Goal: Task Accomplishment & Management: Complete application form

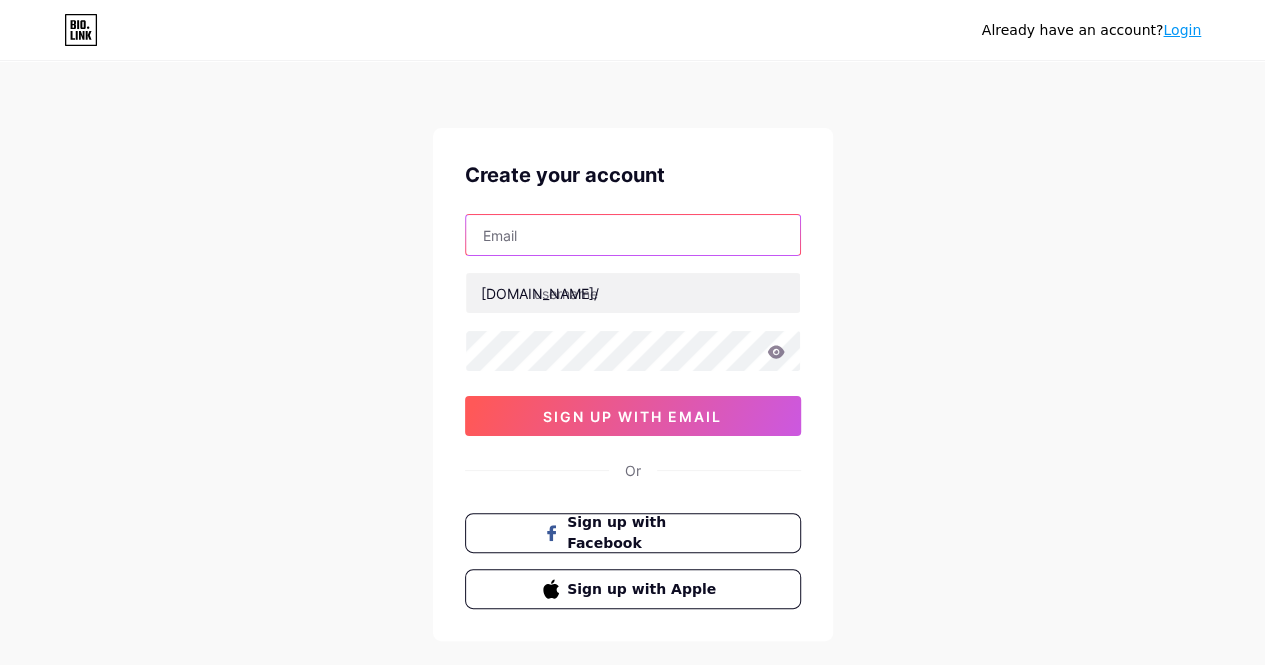
click at [665, 233] on input "text" at bounding box center [633, 235] width 334 height 40
type input "[EMAIL_ADDRESS][DOMAIN_NAME]"
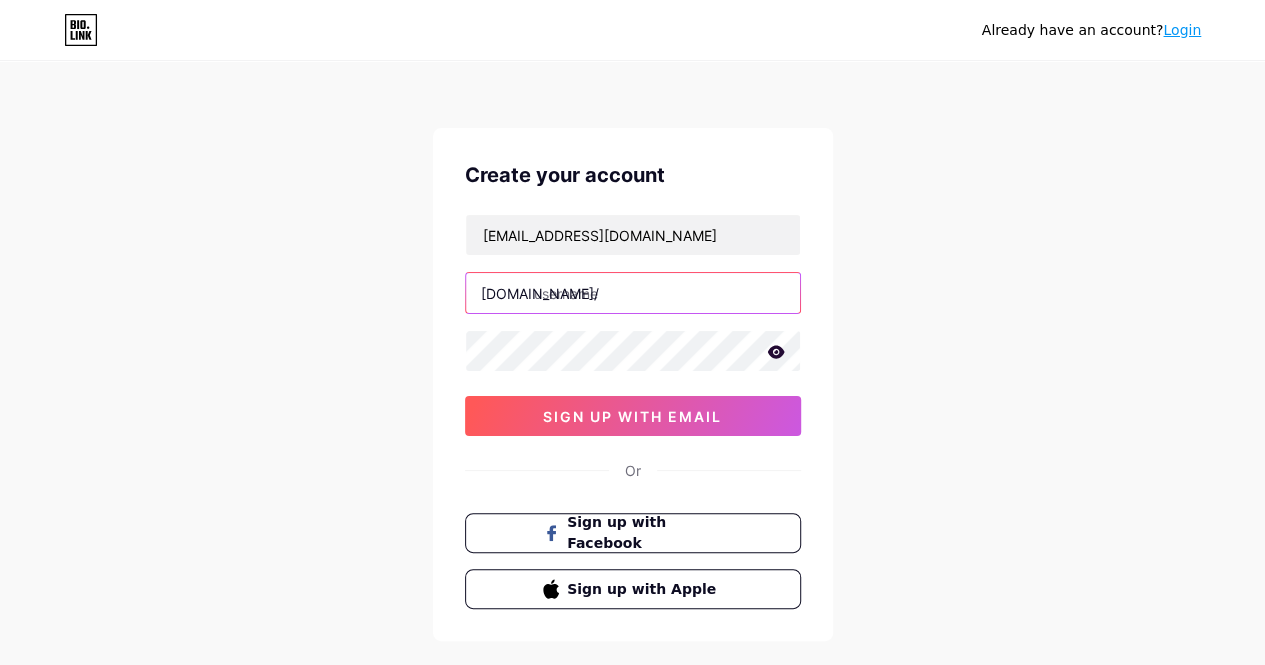
click at [636, 295] on input "text" at bounding box center [633, 293] width 334 height 40
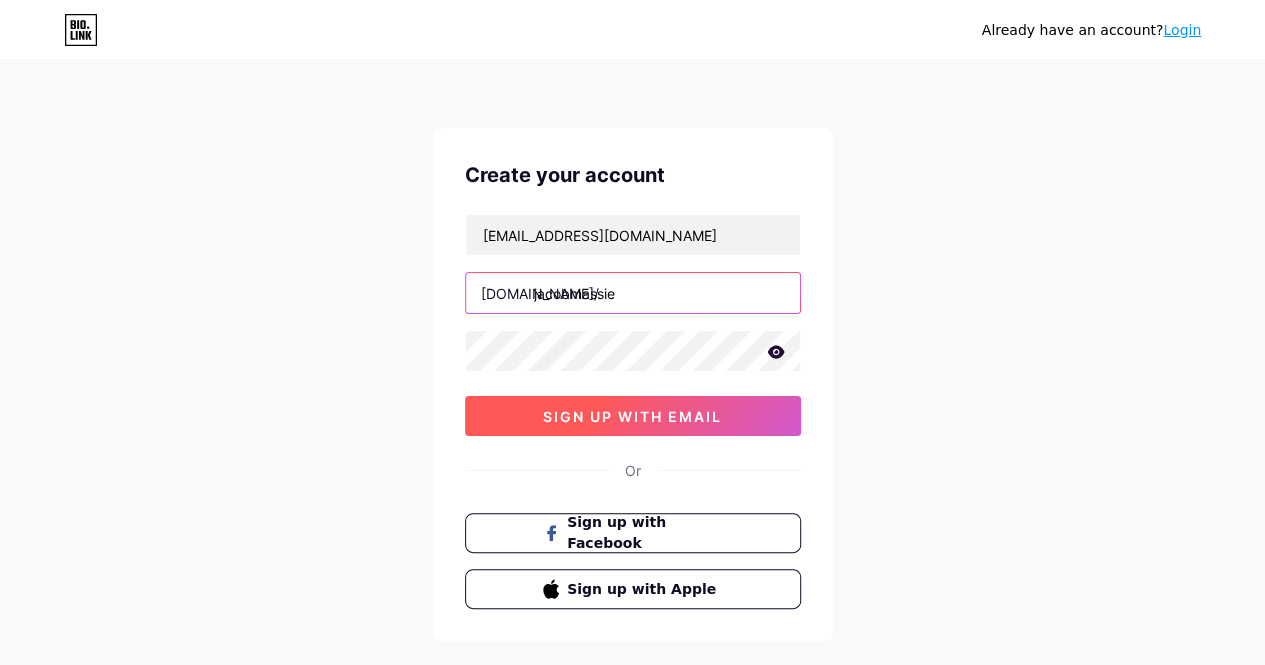
type input "jacobmassie"
click at [694, 403] on button "sign up with email" at bounding box center [633, 416] width 336 height 40
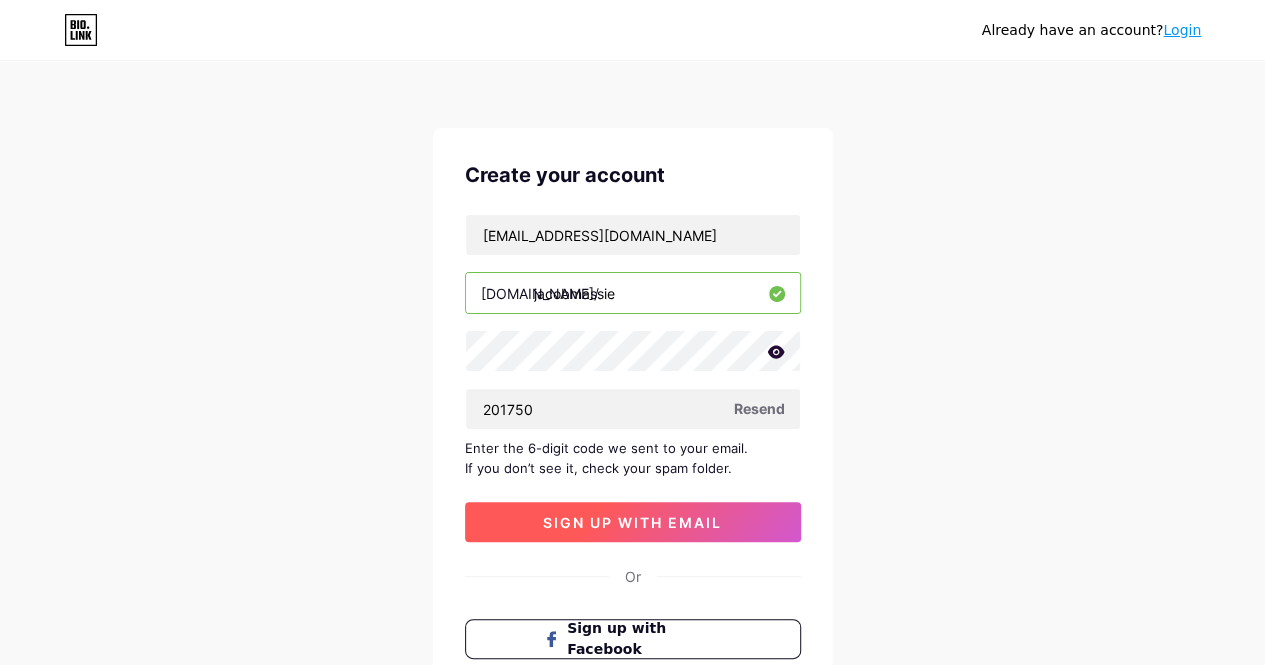
type input "201750"
click at [756, 516] on button "sign up with email" at bounding box center [633, 522] width 336 height 40
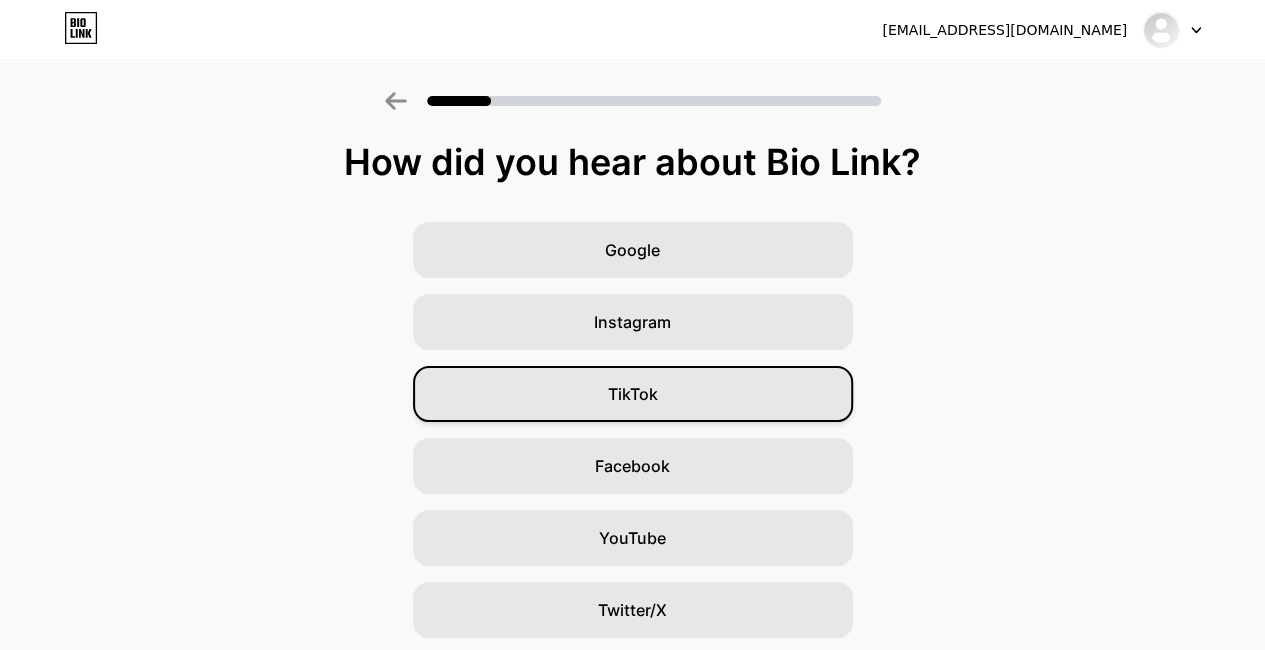
click at [718, 391] on div "TikTok" at bounding box center [633, 394] width 440 height 56
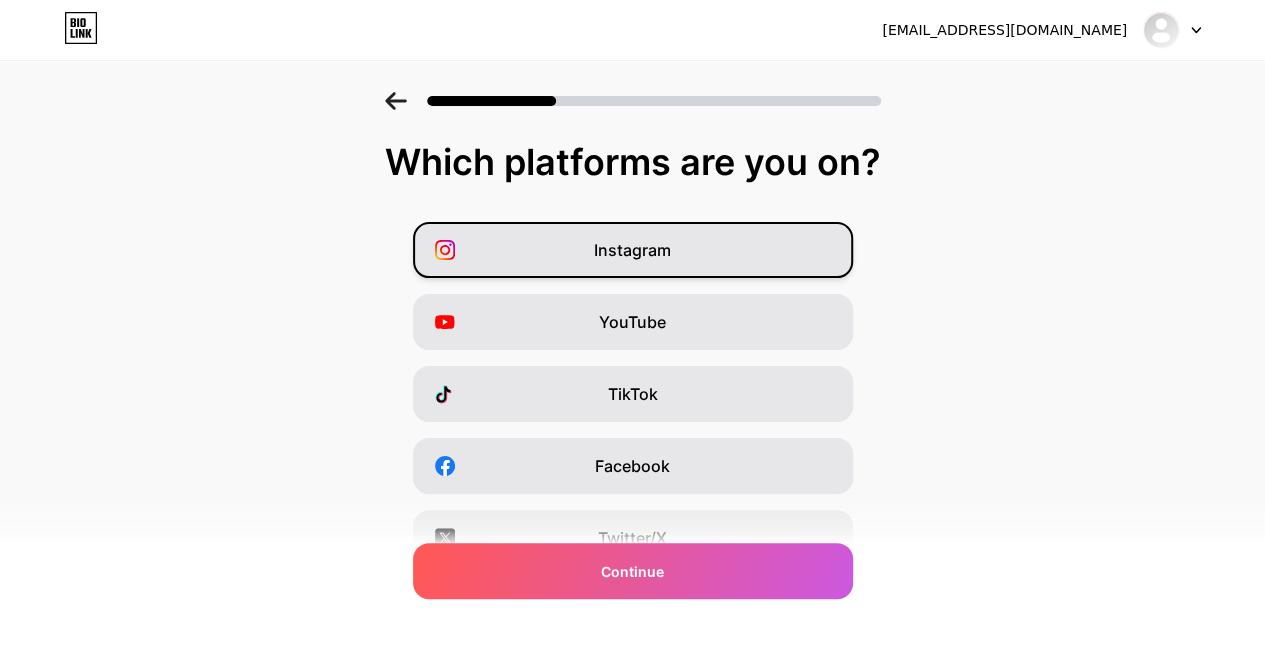
click at [810, 256] on div "Instagram" at bounding box center [633, 250] width 440 height 56
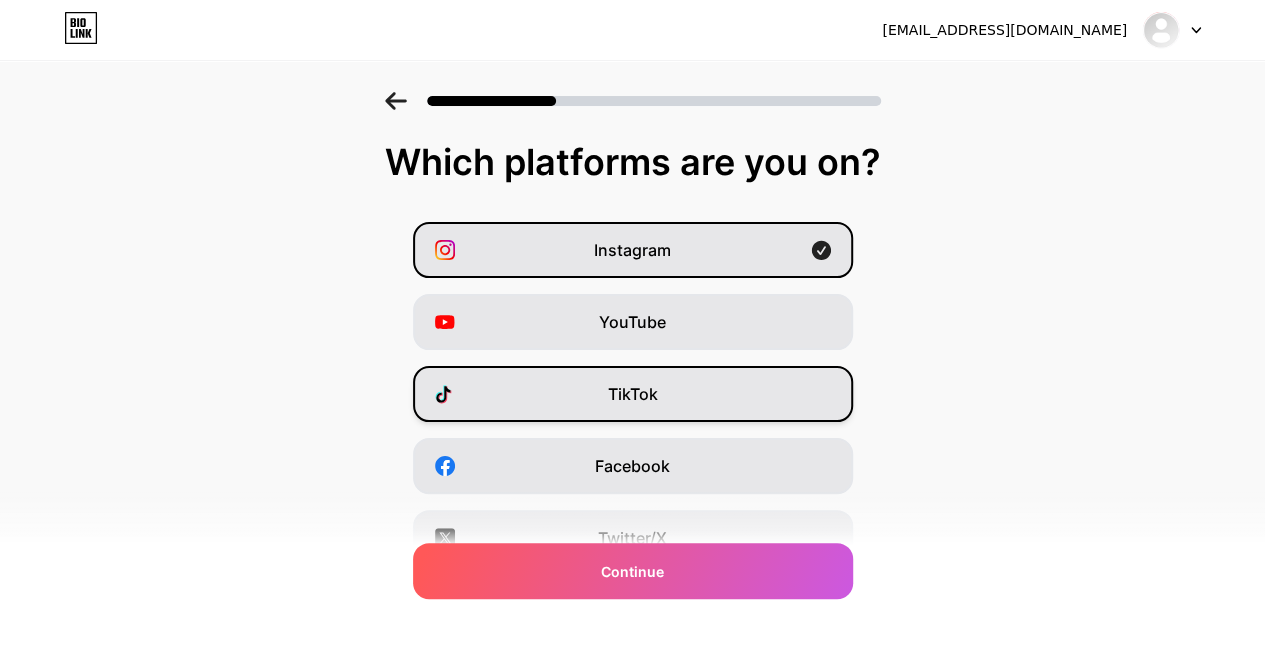
click at [686, 407] on div "TikTok" at bounding box center [633, 394] width 440 height 56
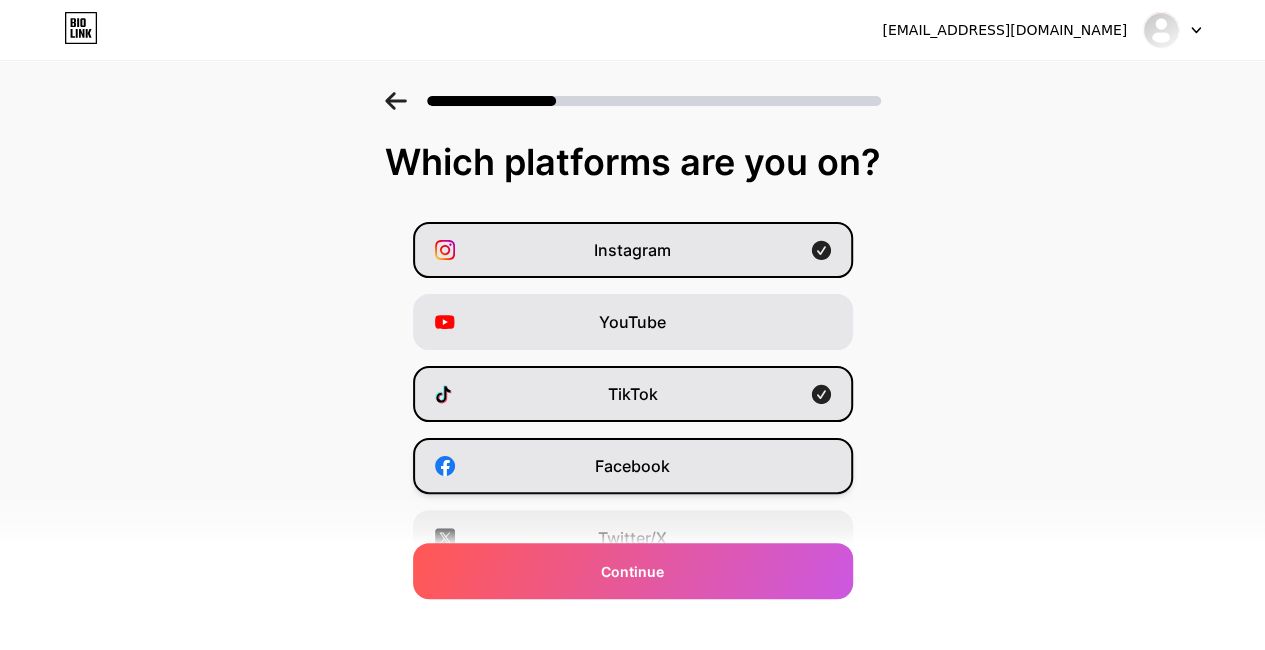
click at [670, 456] on span "Facebook" at bounding box center [632, 466] width 75 height 24
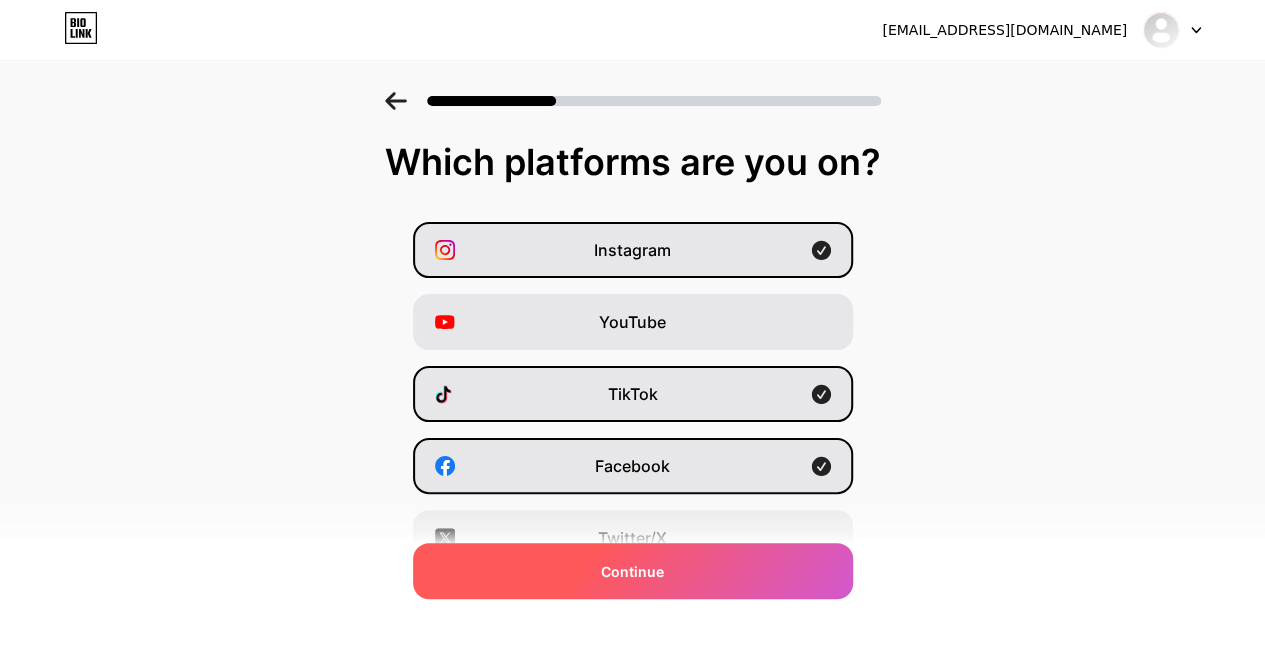
click at [710, 569] on div "Continue" at bounding box center [633, 571] width 440 height 56
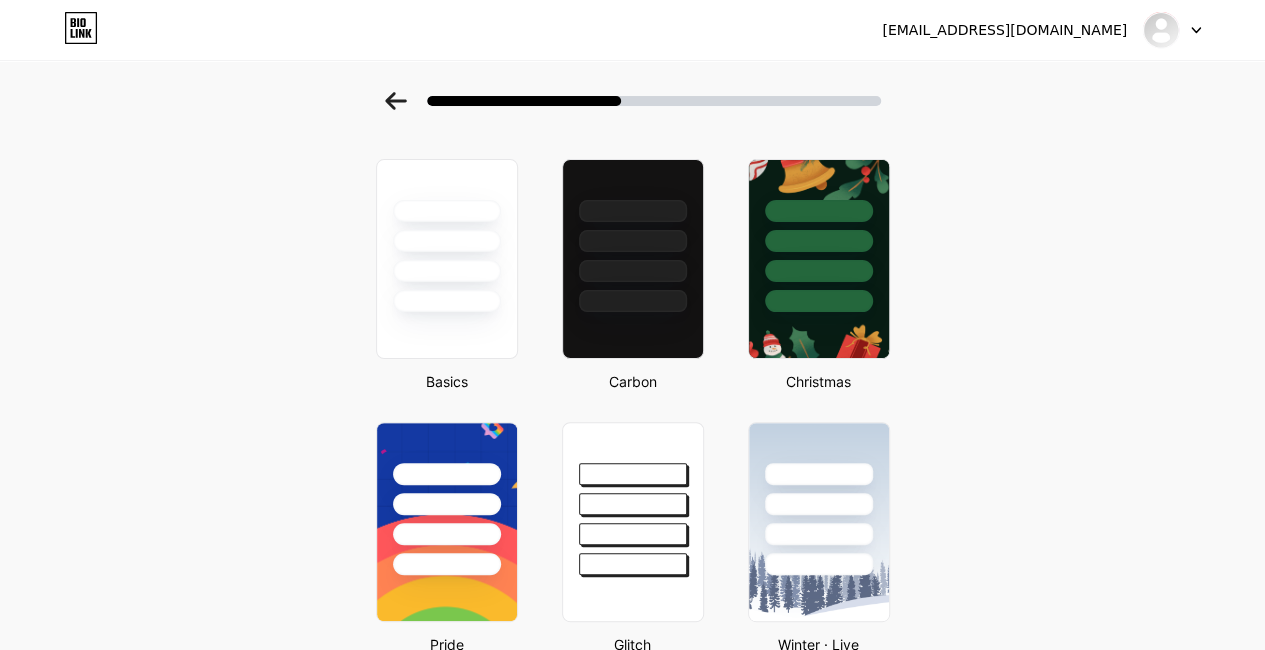
scroll to position [100, 0]
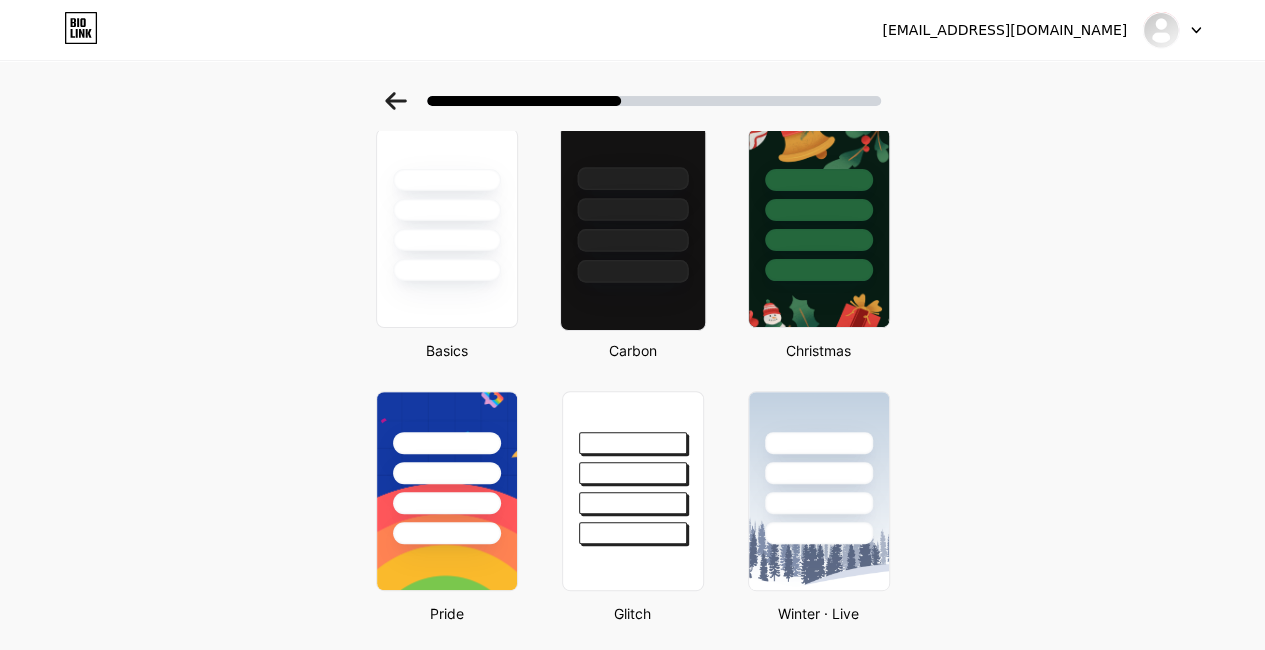
click at [688, 205] on div at bounding box center [632, 209] width 111 height 23
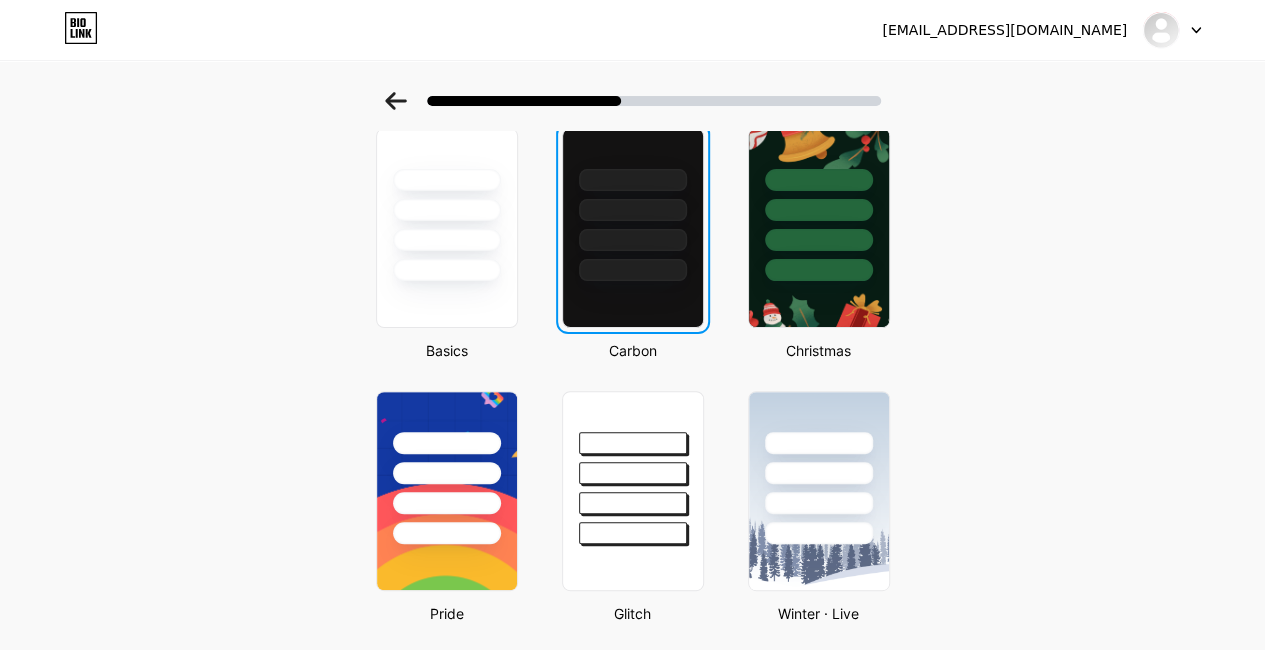
scroll to position [0, 0]
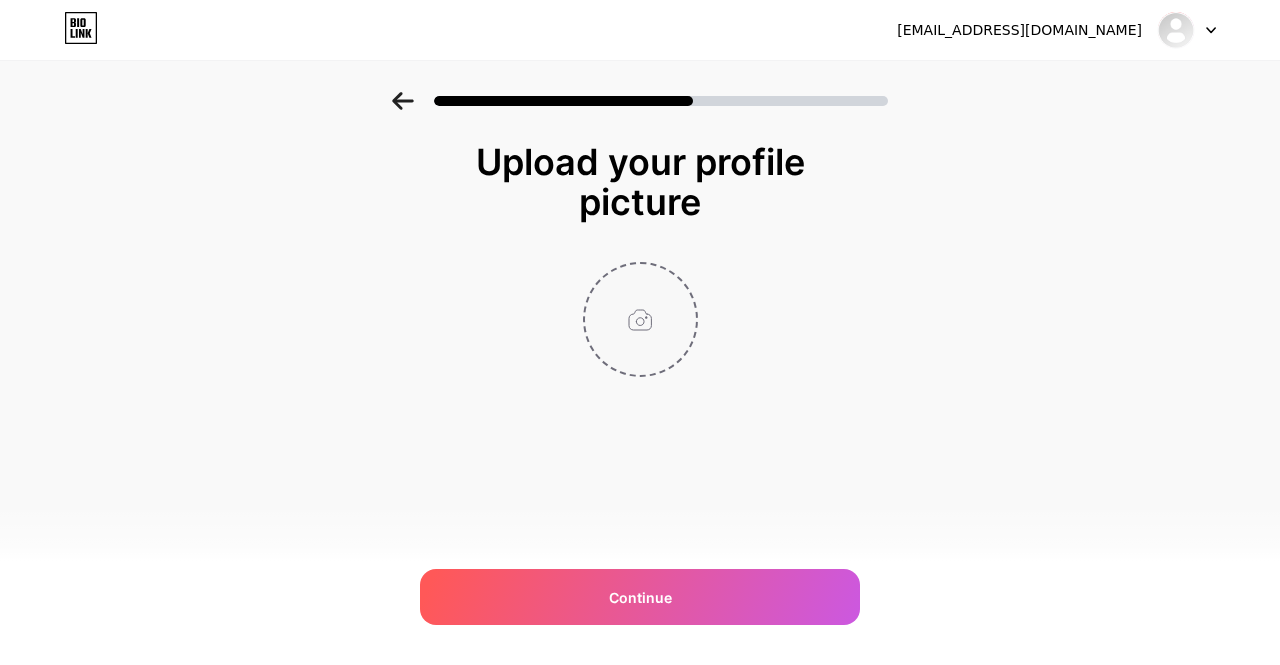
click at [640, 313] on input "file" at bounding box center [640, 319] width 111 height 111
type input "C:\fakepath\IMG_9068.jpg"
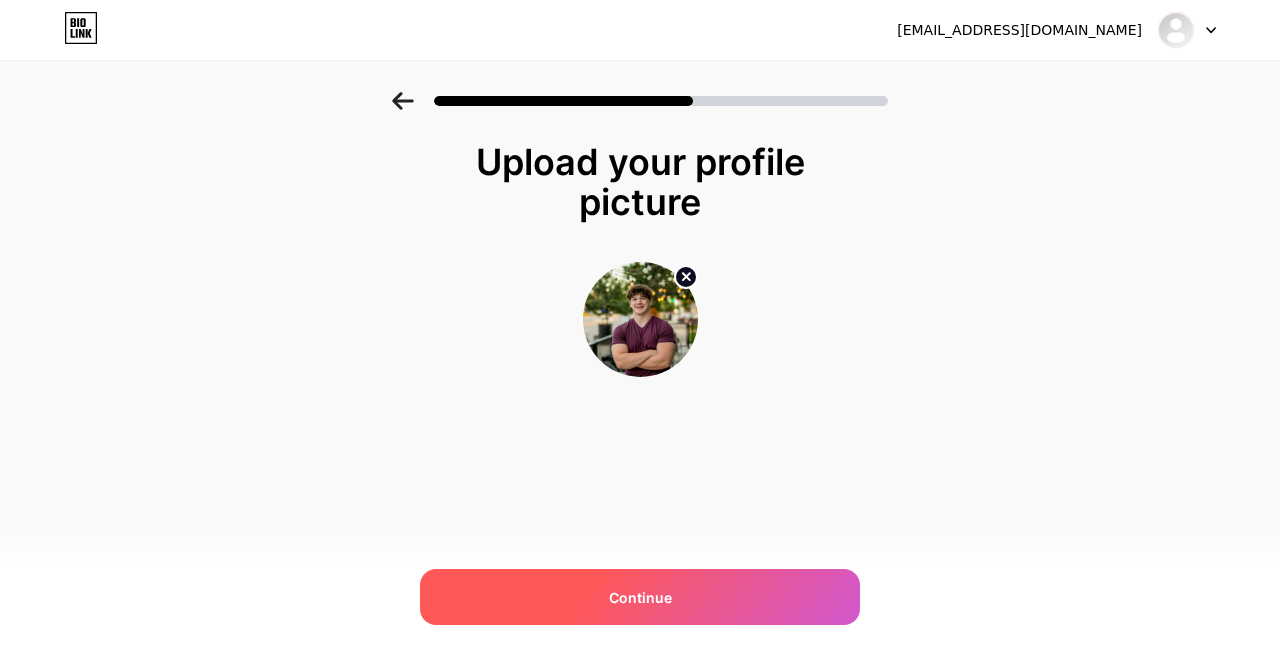
click at [713, 613] on div "Continue" at bounding box center [640, 597] width 440 height 56
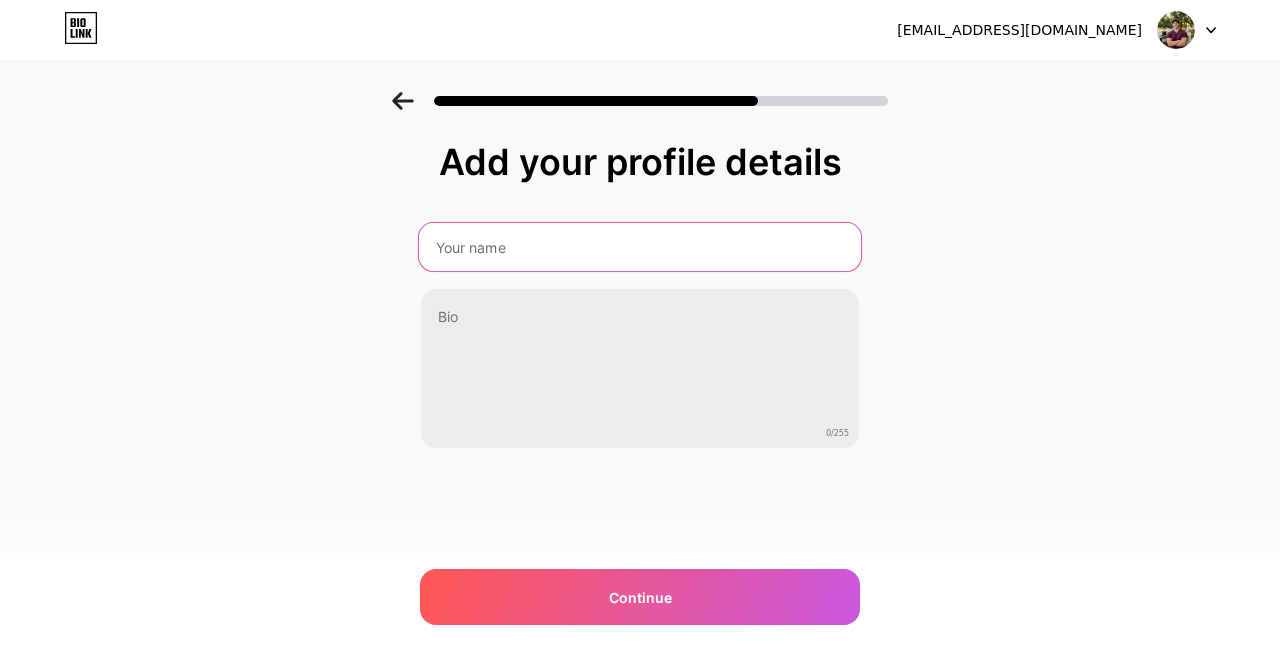
click at [698, 259] on input "text" at bounding box center [640, 247] width 442 height 48
type input "[PERSON_NAME]"
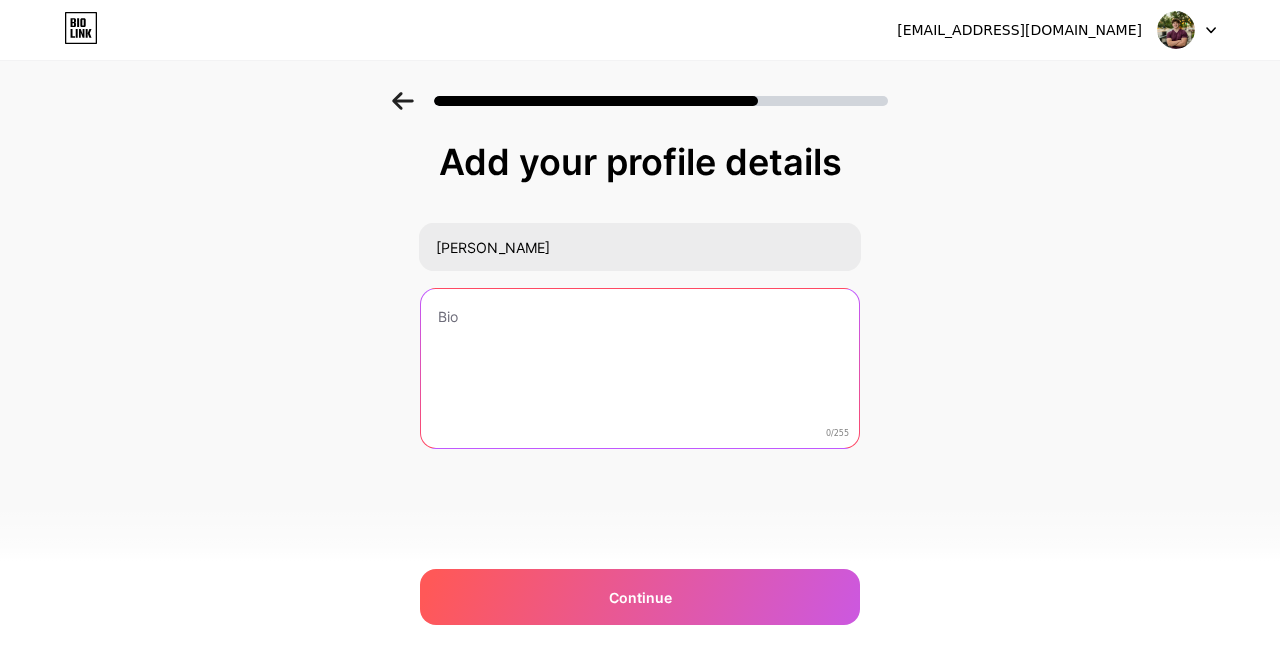
click at [640, 326] on textarea at bounding box center [640, 369] width 438 height 161
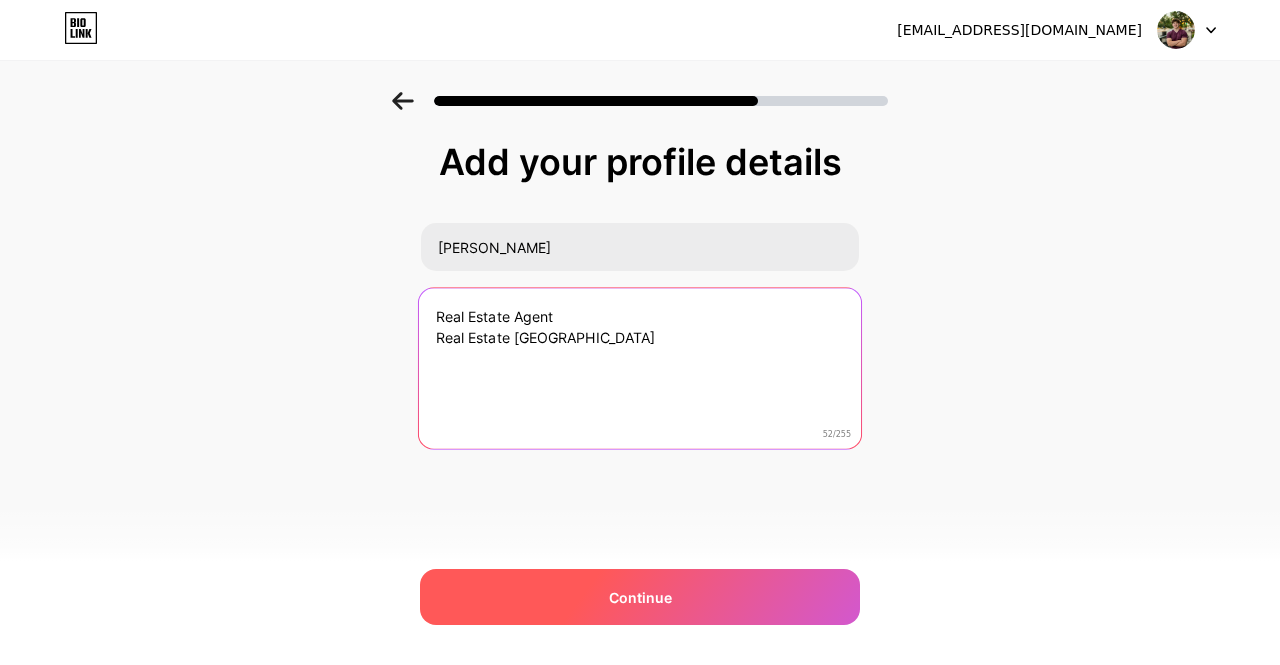
type textarea "Real Estate Agent Real Estate [GEOGRAPHIC_DATA]"
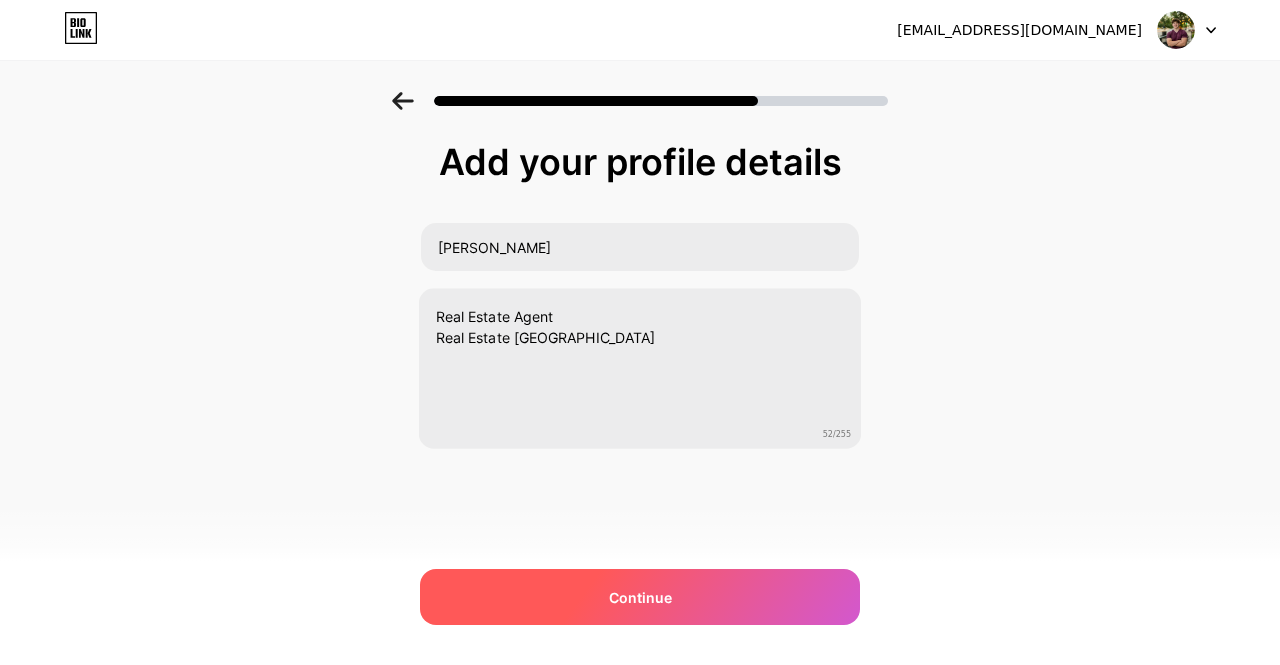
click at [641, 579] on div "Continue" at bounding box center [640, 597] width 440 height 56
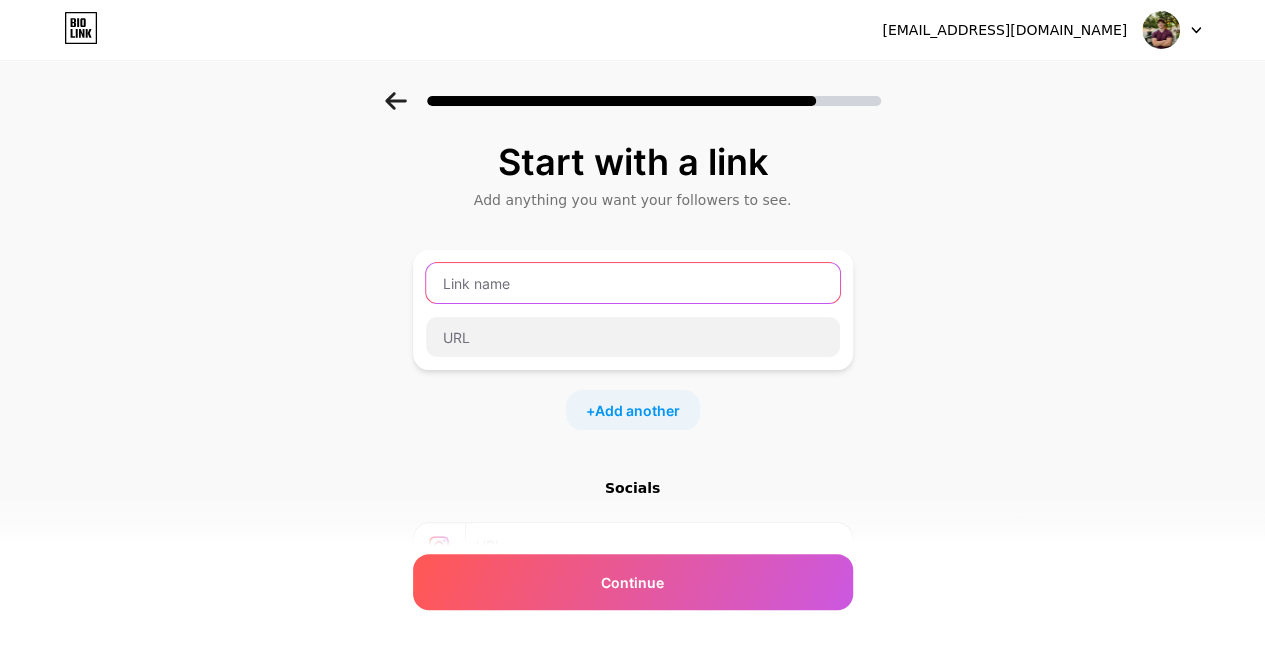
click at [635, 277] on input "text" at bounding box center [633, 283] width 414 height 40
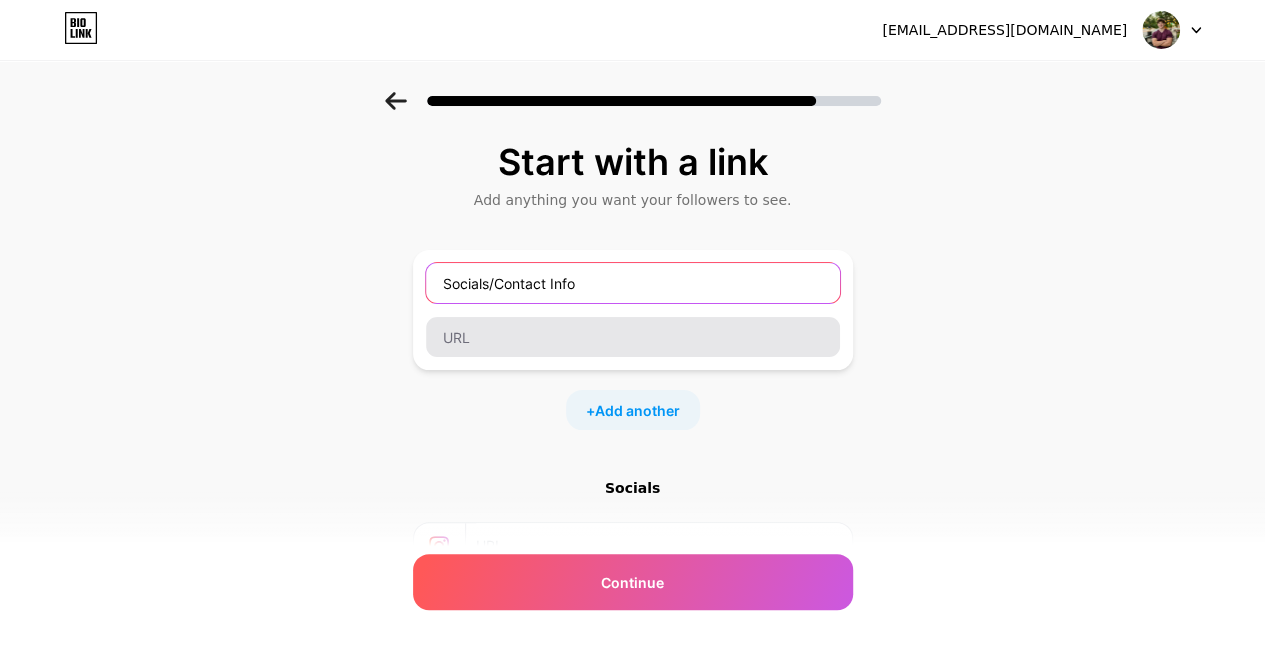
type input "Socials/Contact Info"
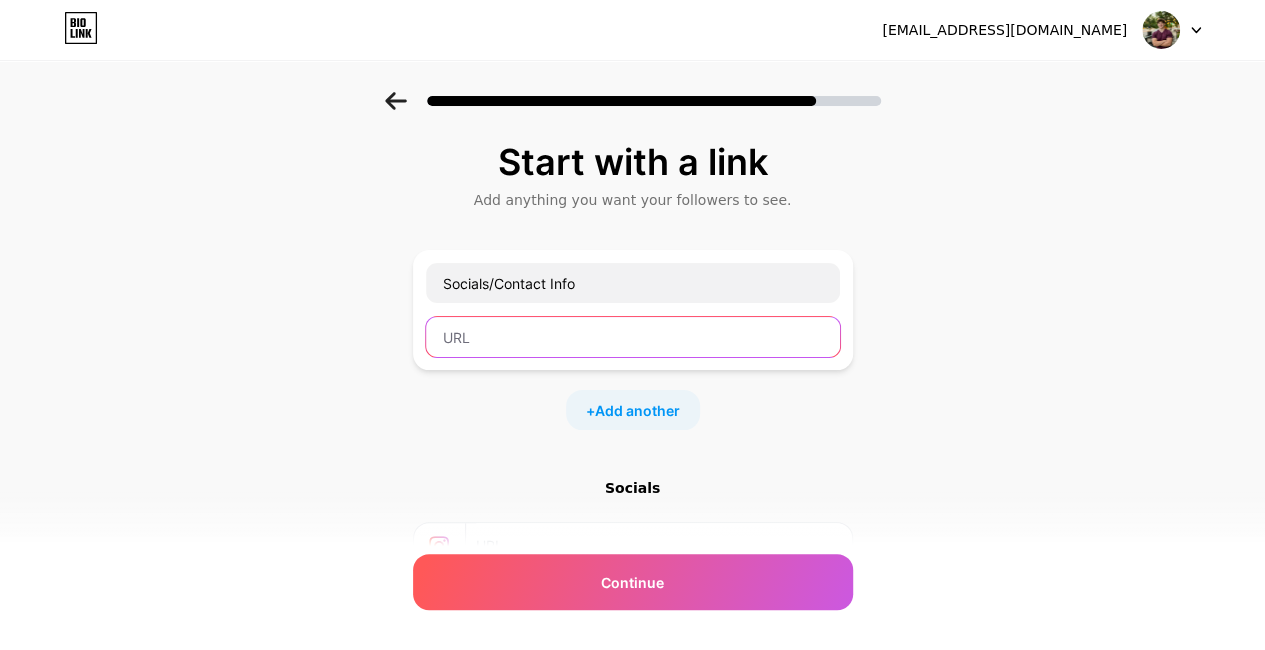
click at [748, 342] on input "text" at bounding box center [633, 337] width 414 height 40
type input "d"
type input "[PERSON_NAME]"
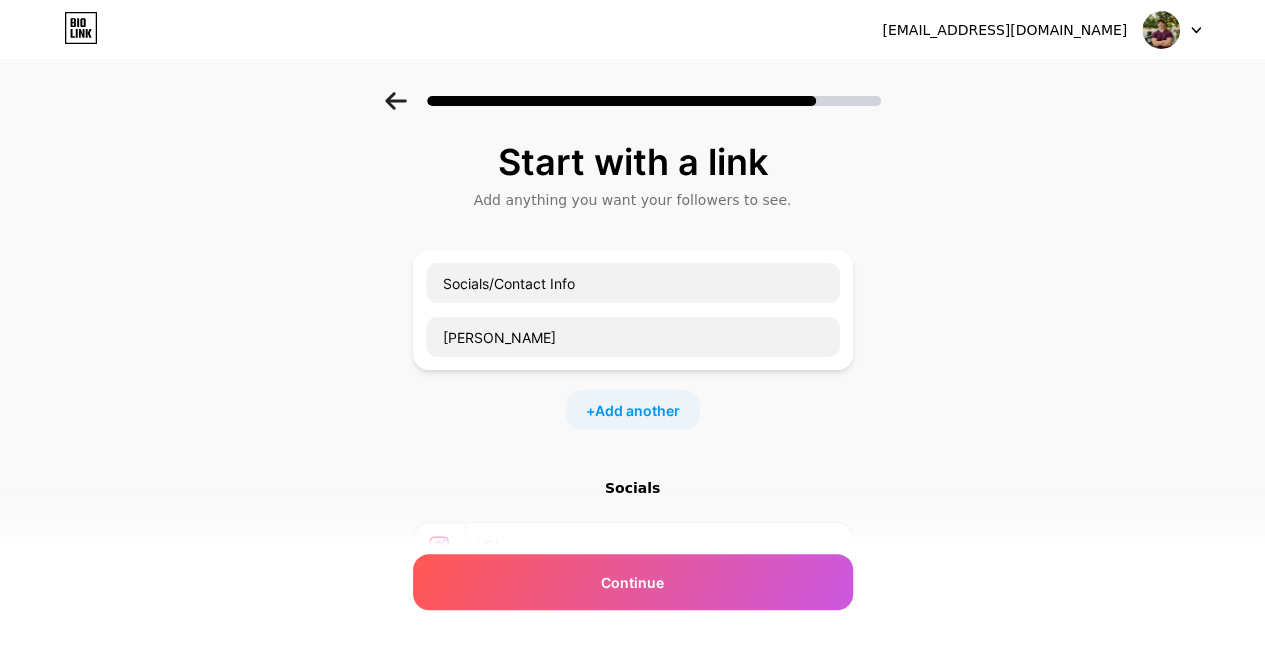
click at [886, 412] on div "Start with a link Add anything you want your followers to see. Socials/Contact …" at bounding box center [632, 443] width 1265 height 703
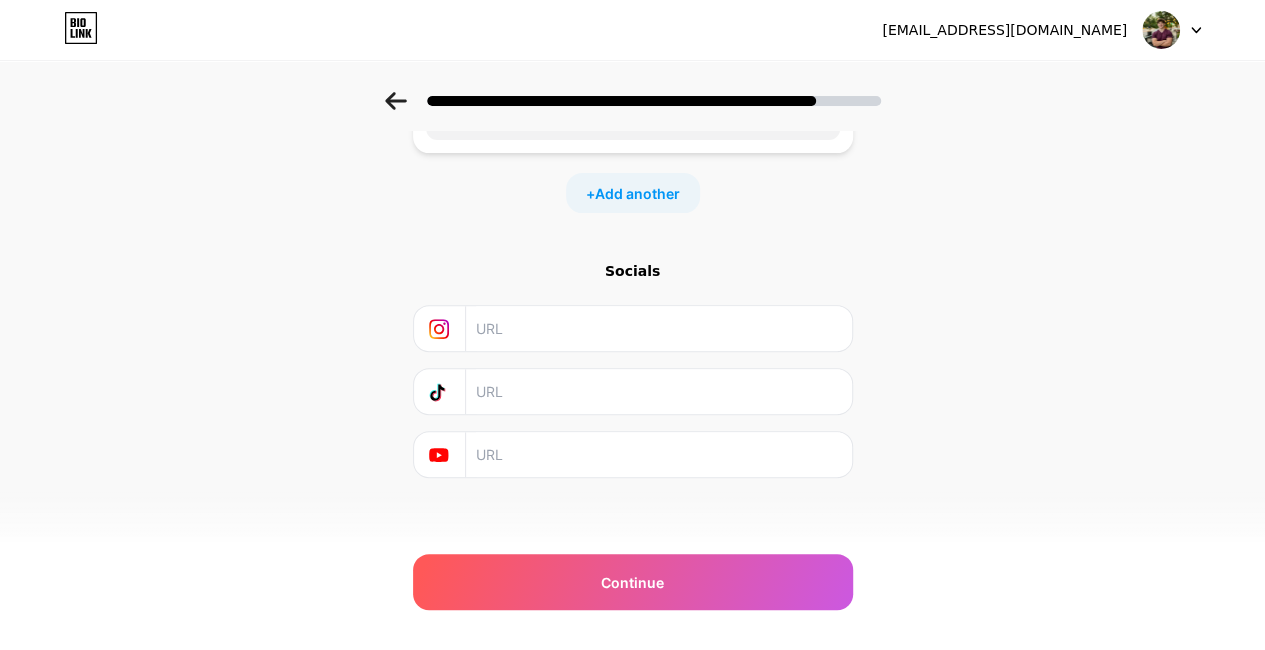
scroll to position [222, 0]
click at [507, 388] on input "text" at bounding box center [657, 386] width 363 height 45
paste input "[URL][DOMAIN_NAME]"
type input "[URL][DOMAIN_NAME]"
click at [587, 325] on input "text" at bounding box center [657, 323] width 363 height 45
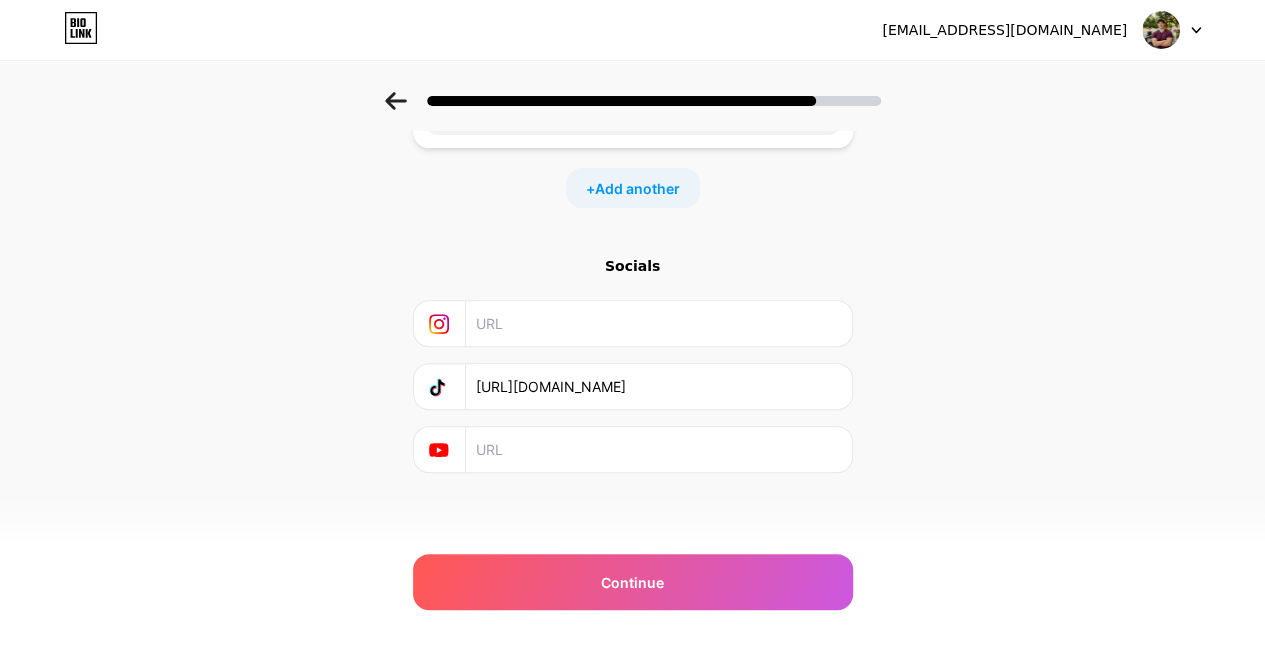
paste input "[URL][DOMAIN_NAME]"
type input "[URL][DOMAIN_NAME]"
click at [638, 179] on span "Add another" at bounding box center [637, 188] width 85 height 21
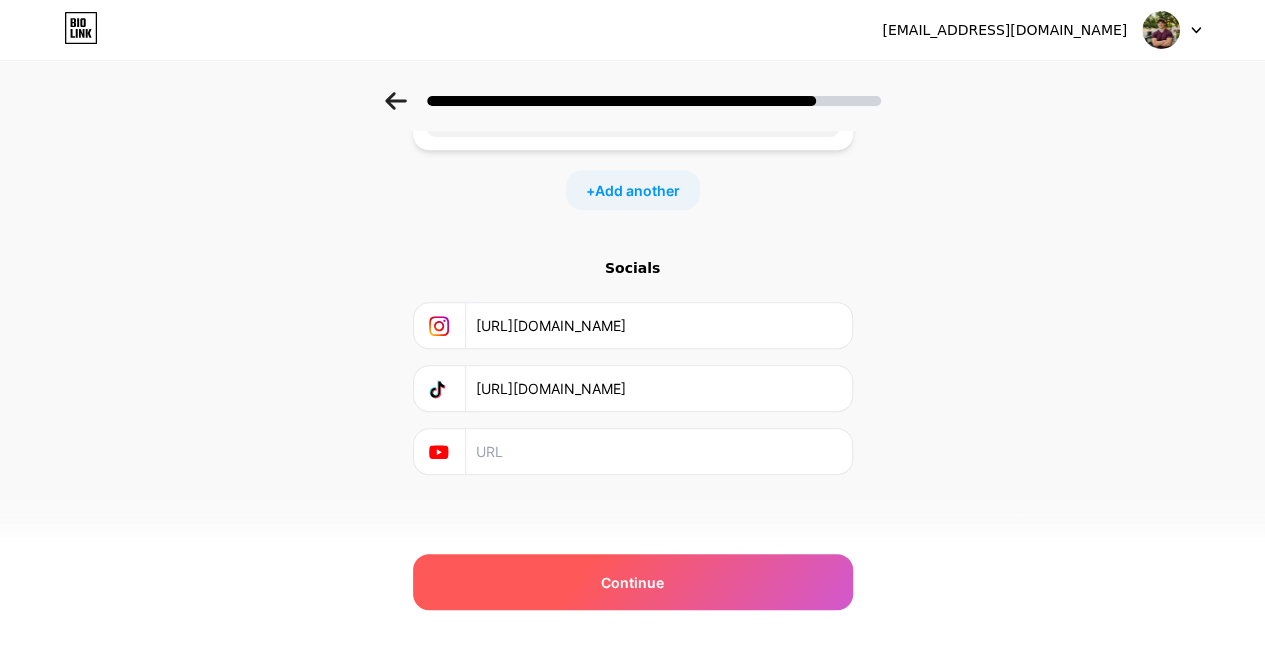
scroll to position [360, 0]
click at [747, 579] on div "Continue" at bounding box center [633, 582] width 440 height 56
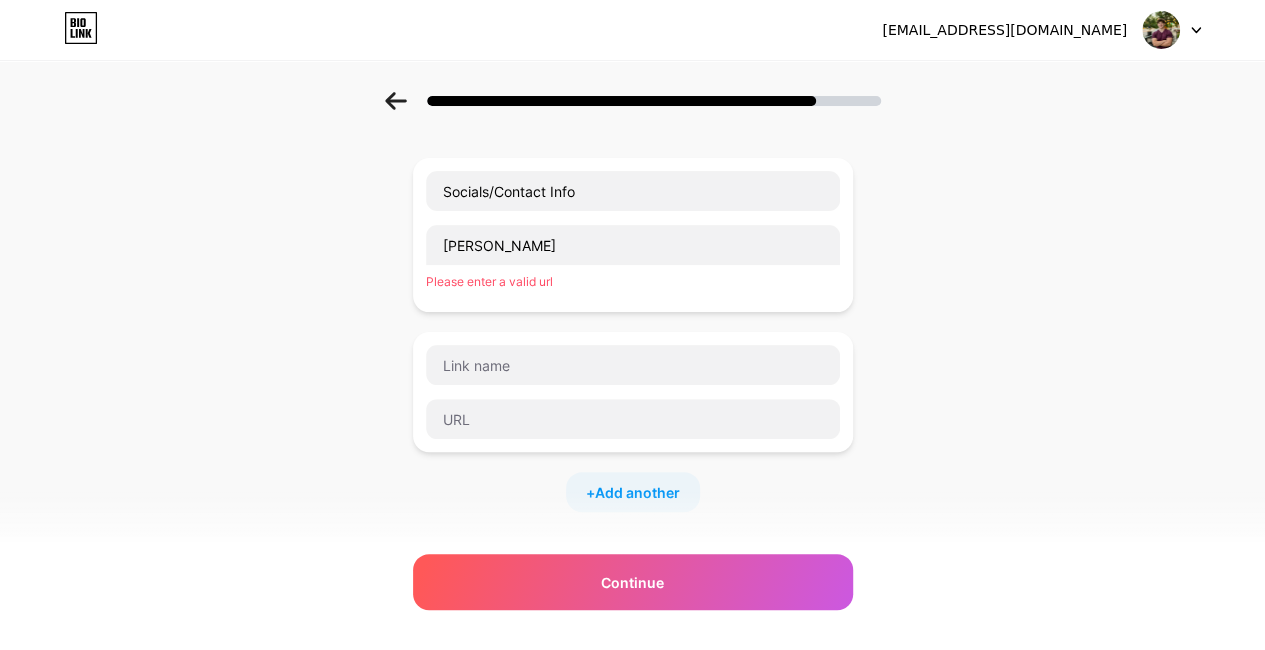
scroll to position [60, 0]
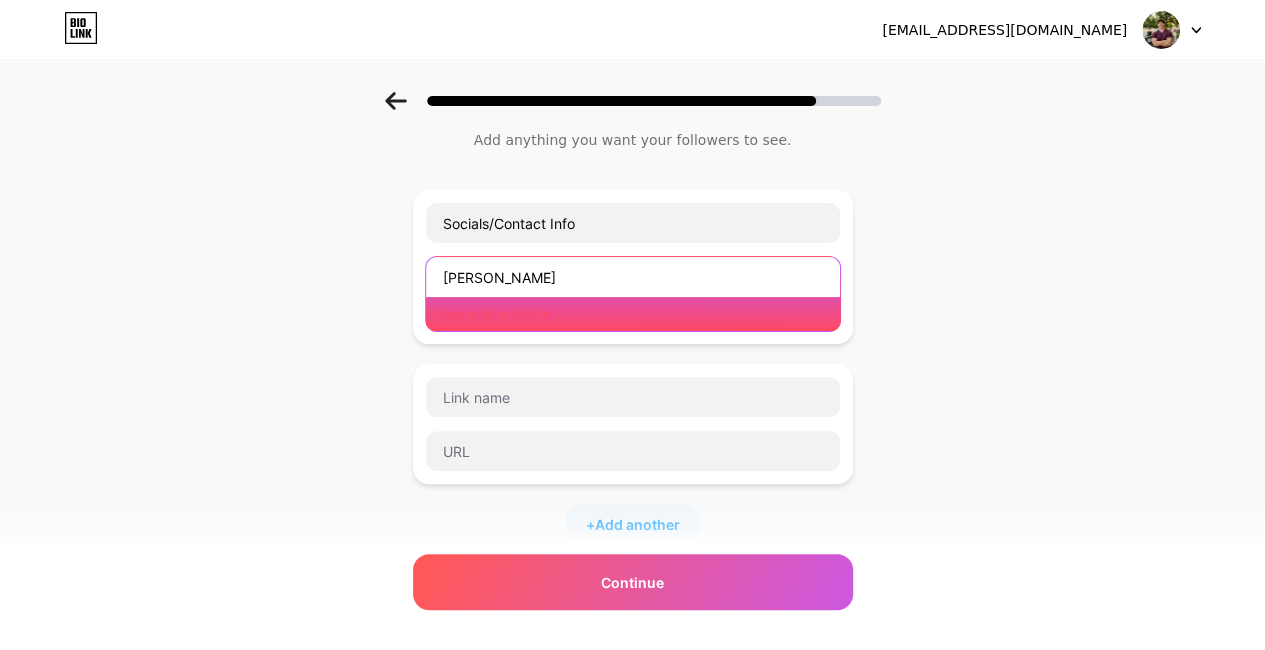
drag, startPoint x: 652, startPoint y: 272, endPoint x: 568, endPoint y: 275, distance: 84.0
click at [568, 275] on input "[PERSON_NAME]" at bounding box center [633, 277] width 414 height 40
drag, startPoint x: 575, startPoint y: 278, endPoint x: 393, endPoint y: 281, distance: 182.0
click at [393, 281] on div "Start with a link Add anything you want your followers to see. Socials/Contact …" at bounding box center [632, 470] width 1265 height 877
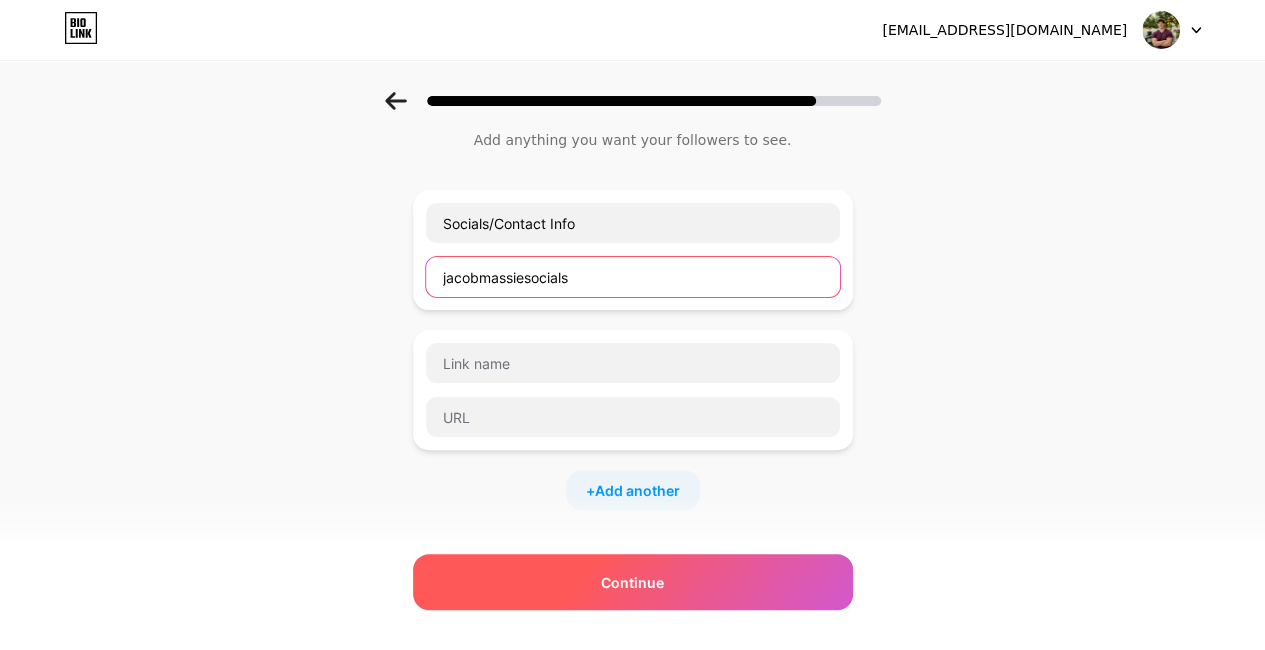
type input "jacobmassiesocials"
click at [707, 561] on div "Continue" at bounding box center [633, 582] width 440 height 56
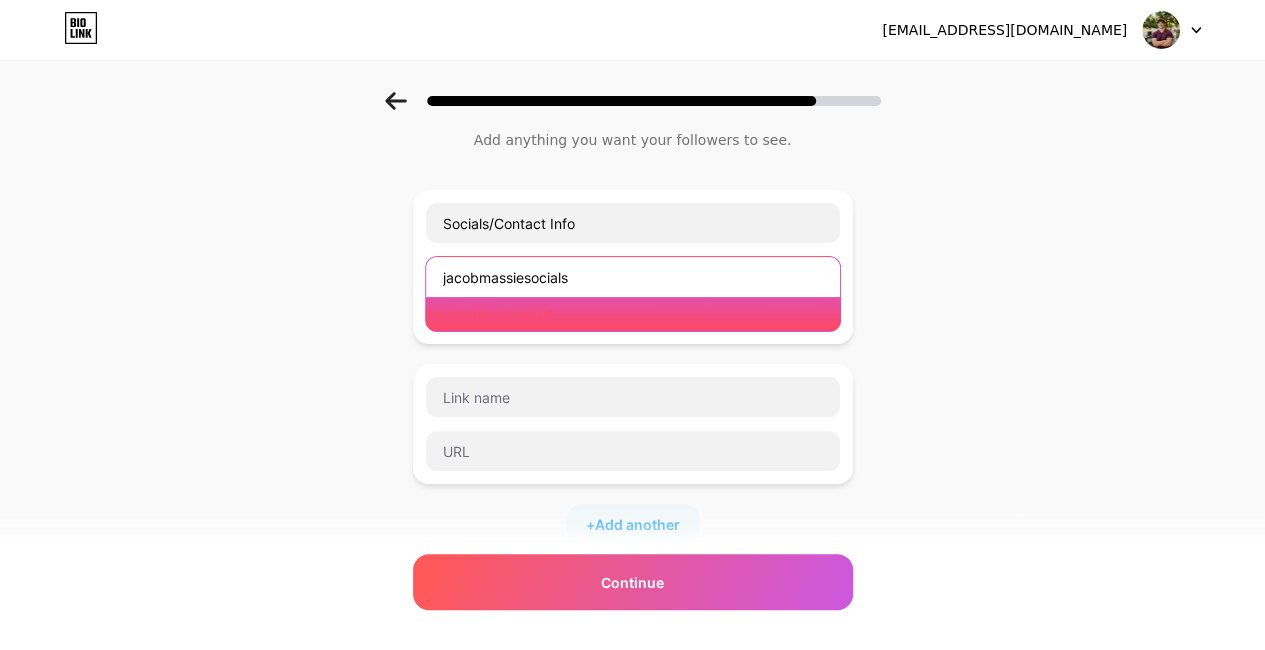
drag, startPoint x: 628, startPoint y: 273, endPoint x: 376, endPoint y: 278, distance: 252.0
click at [376, 278] on div "Start with a link Add anything you want your followers to see. Socials/Contact …" at bounding box center [632, 470] width 1265 height 877
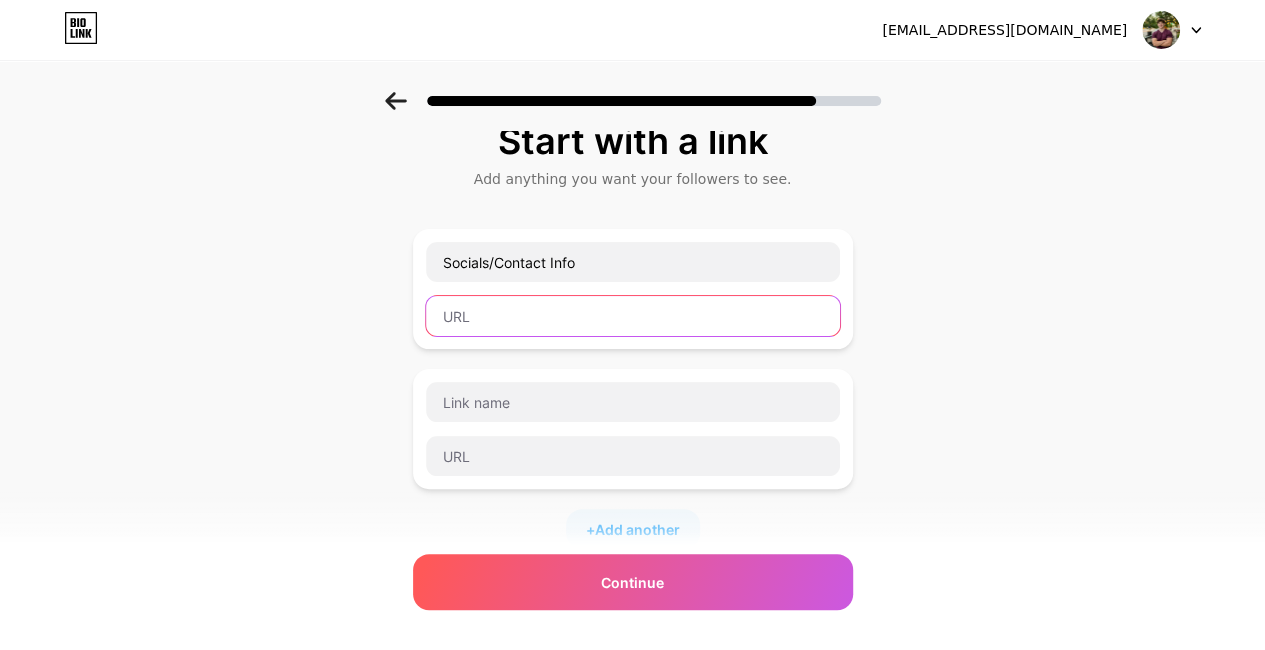
scroll to position [0, 0]
